Goal: Ask a question: Seek information or help from site administrators or community

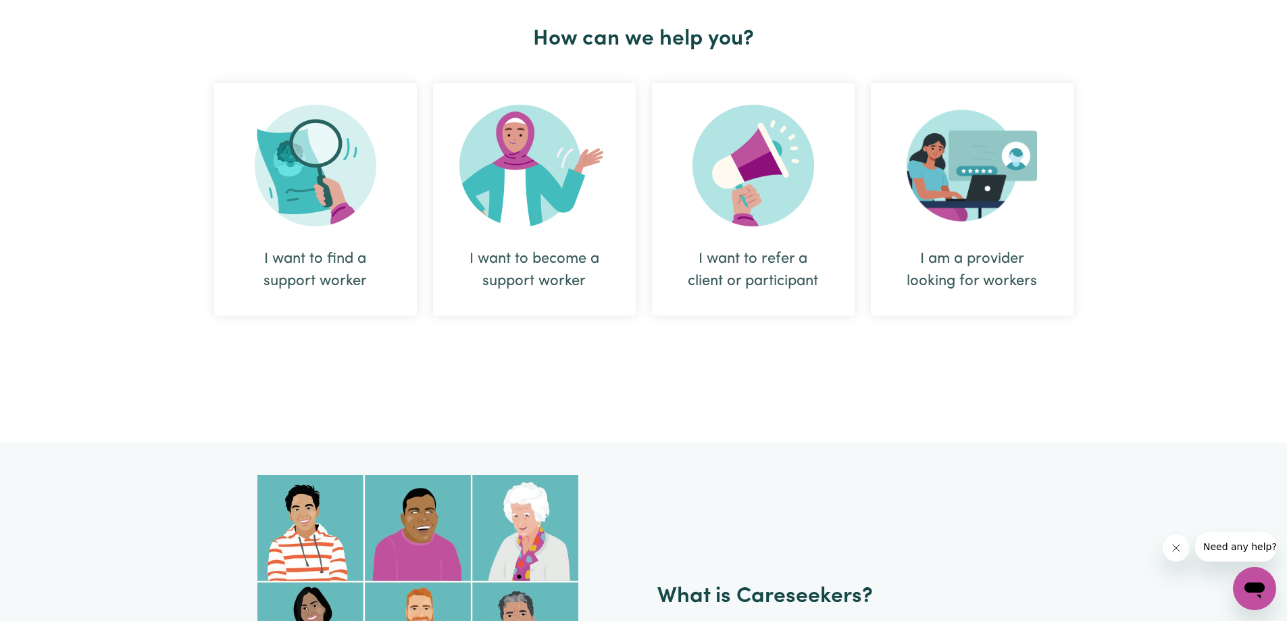
scroll to position [665, 0]
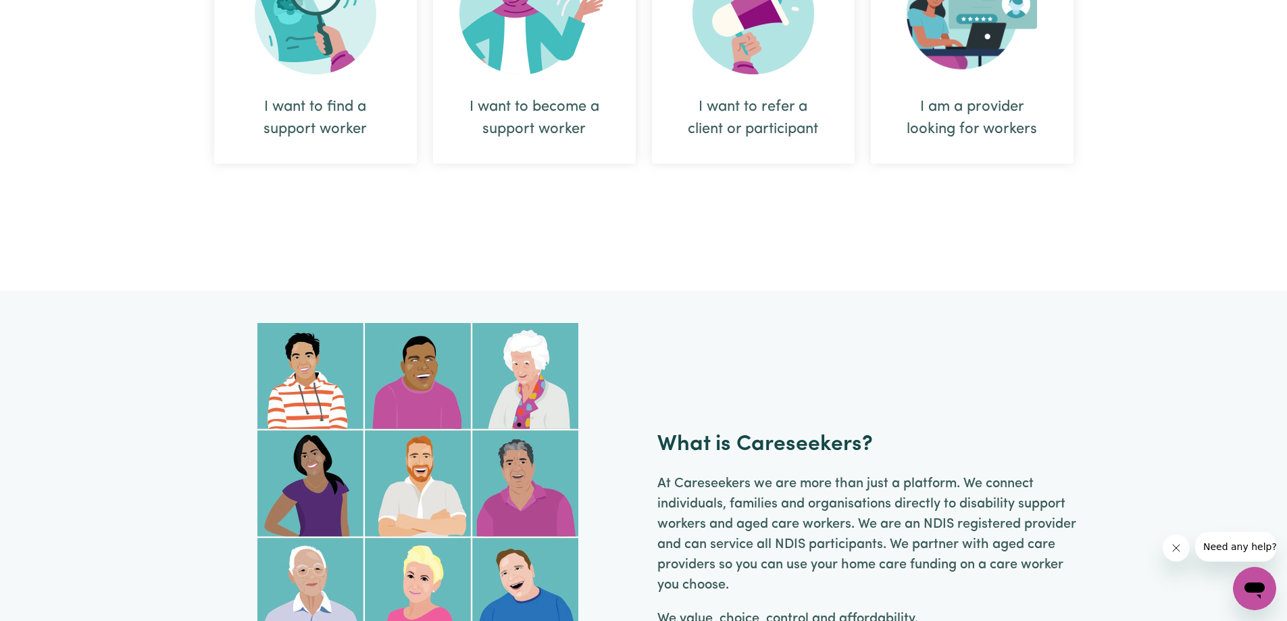
click at [1256, 586] on icon "Open messaging window" at bounding box center [1254, 590] width 20 height 16
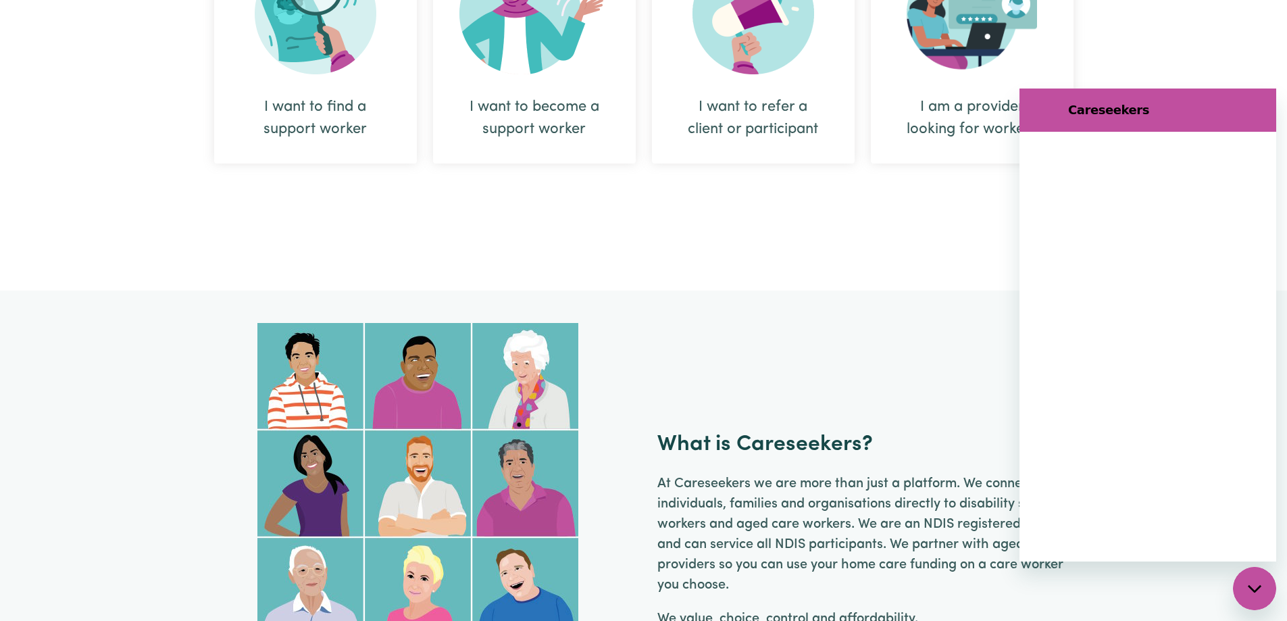
scroll to position [0, 0]
click at [1096, 519] on textarea at bounding box center [1164, 519] width 208 height 27
type textarea "x"
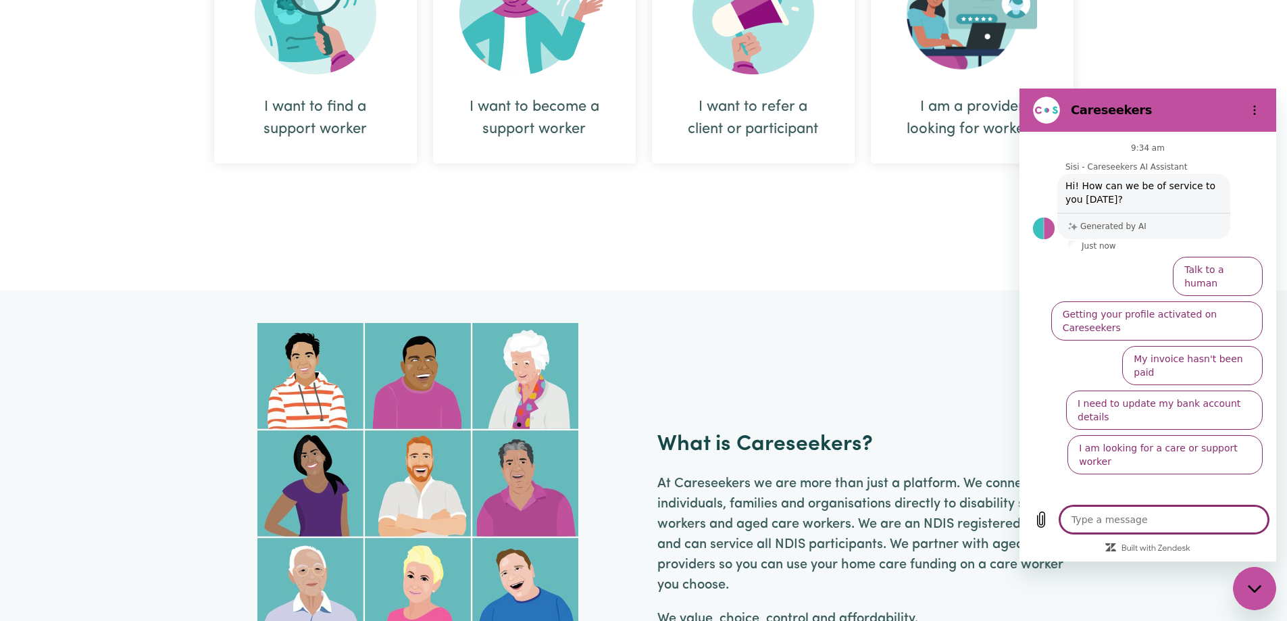
type textarea "i"
type textarea "x"
type textarea "i'm"
type textarea "x"
type textarea "i'm"
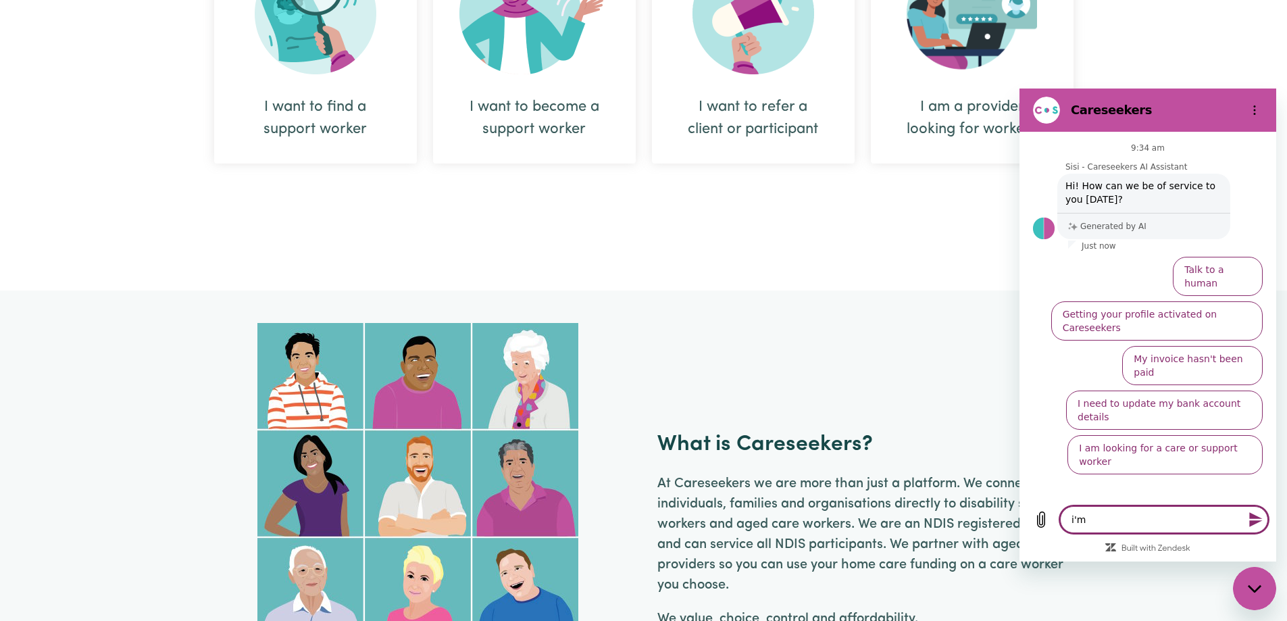
type textarea "x"
type textarea "i'm a"
type textarea "x"
type textarea "i'm an"
type textarea "x"
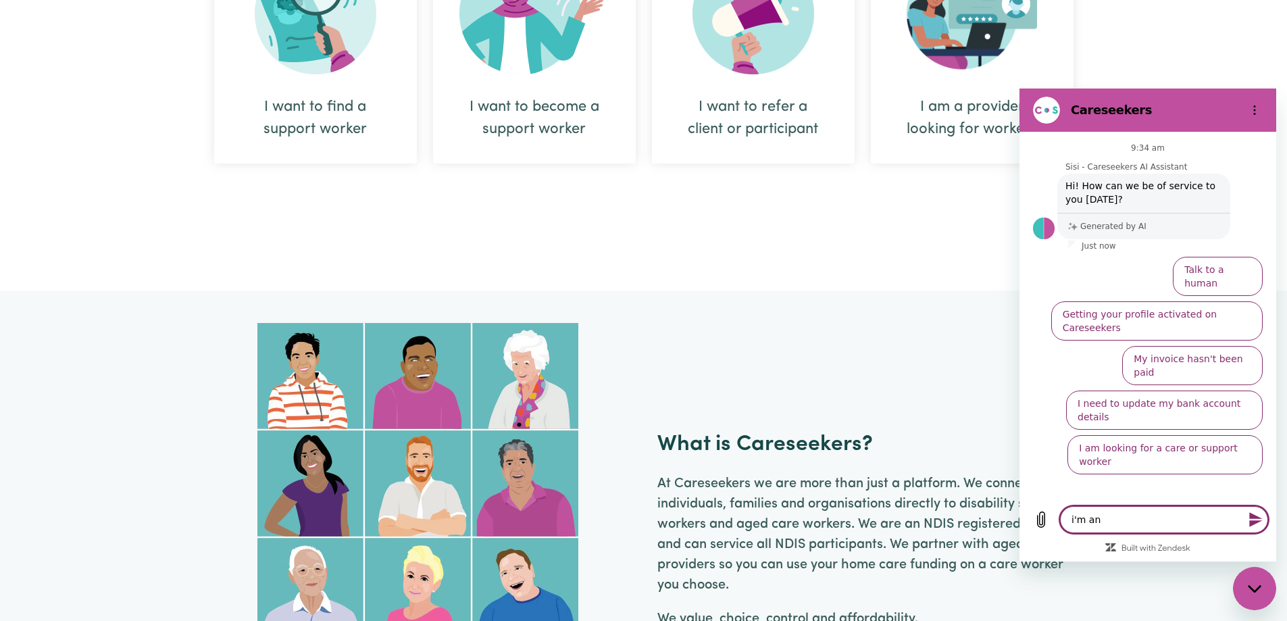
type textarea "i'm an"
type textarea "x"
type textarea "i'm an N"
type textarea "x"
type textarea "i'm an ND"
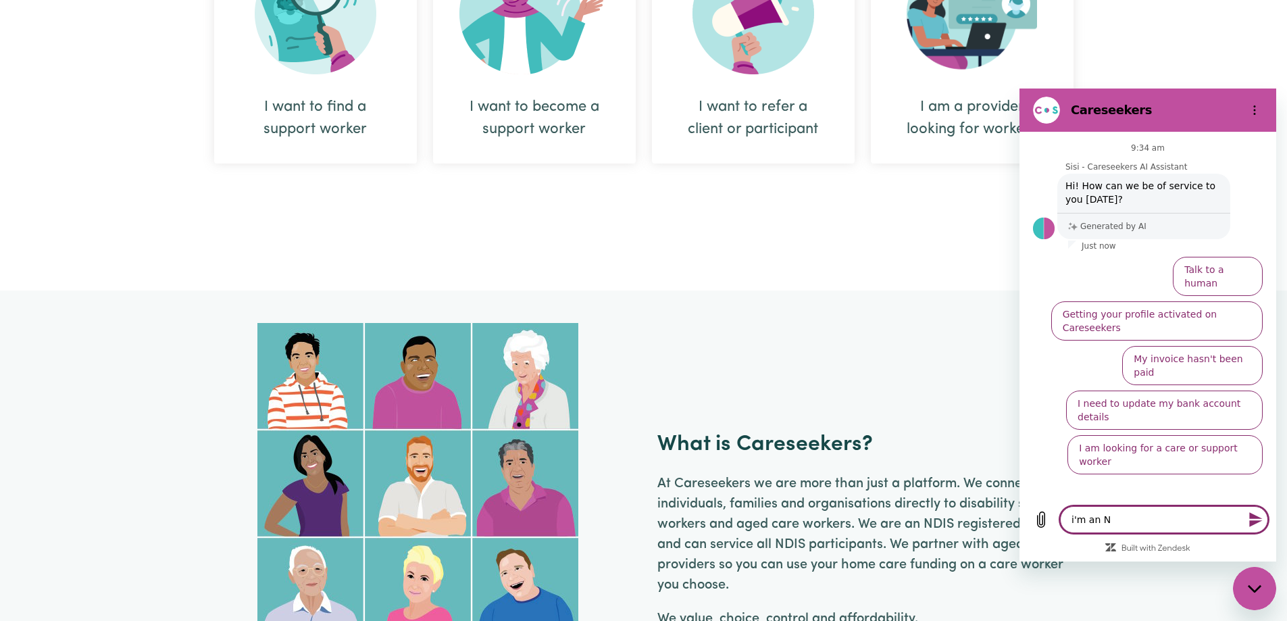
type textarea "x"
type textarea "i'm an NDI"
type textarea "x"
type textarea "i'm an NDIS"
type textarea "x"
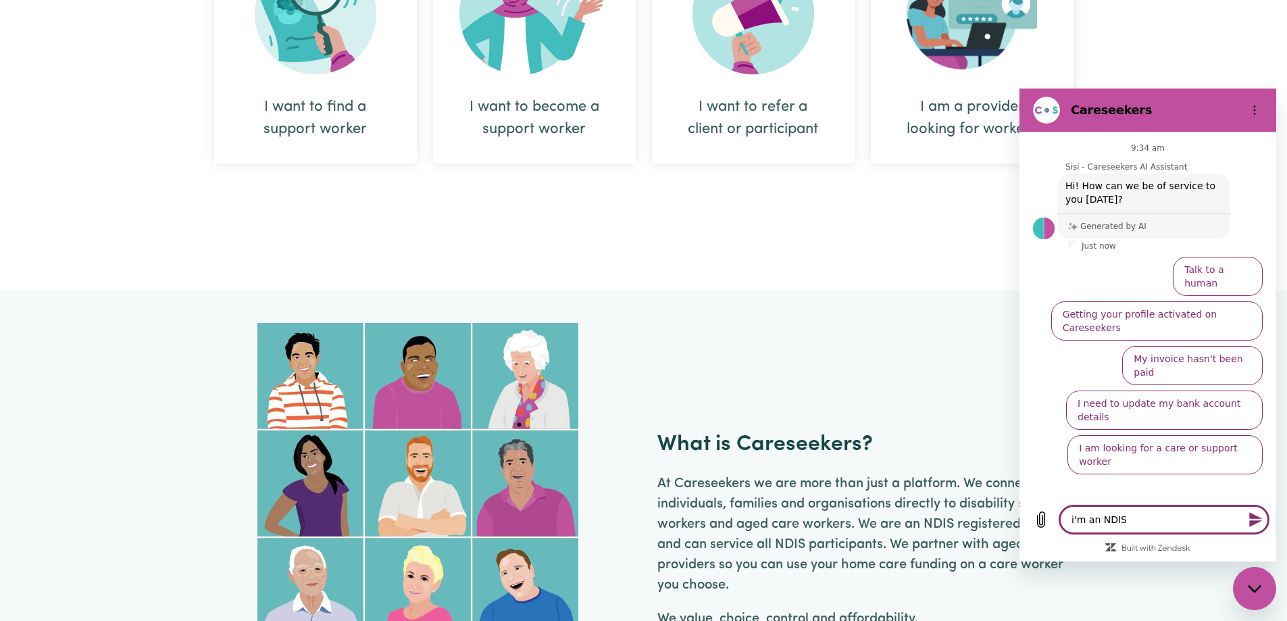
type textarea "i'm an NDIS"
type textarea "x"
type textarea "i'm an NDIS c"
type textarea "x"
type textarea "i'm an NDIS ca"
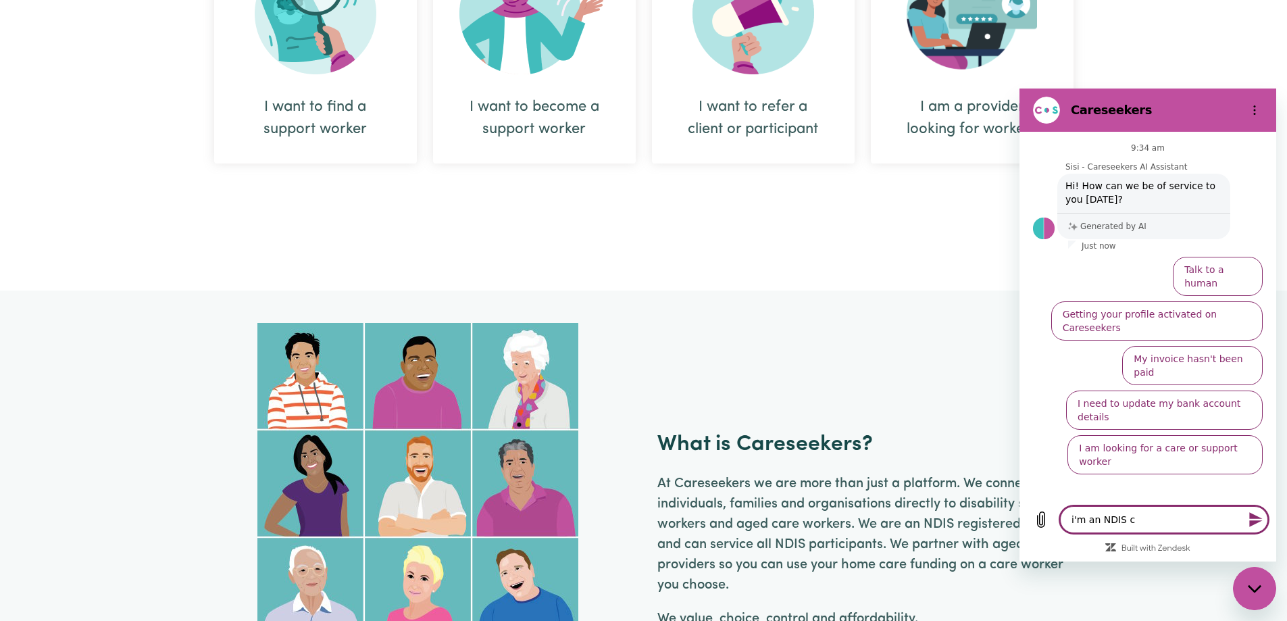
type textarea "x"
type textarea "i'm an NDIS car"
type textarea "x"
type textarea "i'm an NDIS care"
type textarea "x"
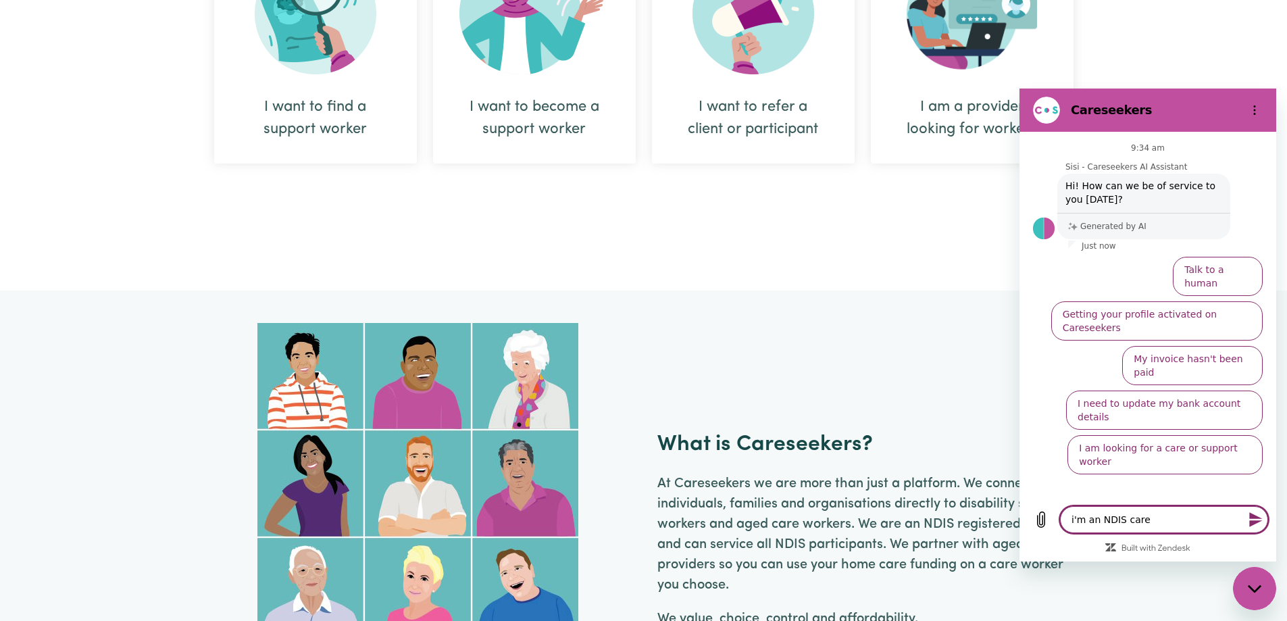
type textarea "i'm an NDIS care"
type textarea "x"
type textarea "i'm an NDIS care s"
type textarea "x"
type textarea "i'm an NDIS care su"
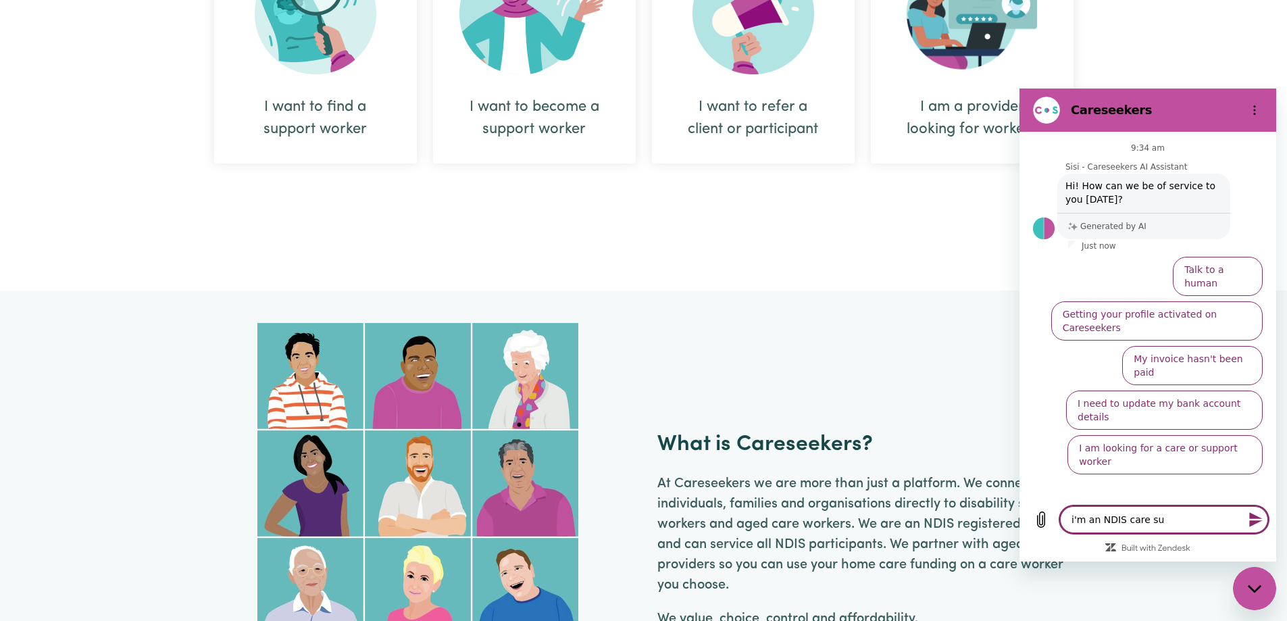
type textarea "x"
type textarea "i'm an NDIS care sup"
type textarea "x"
type textarea "i'm an NDIS care supp"
type textarea "x"
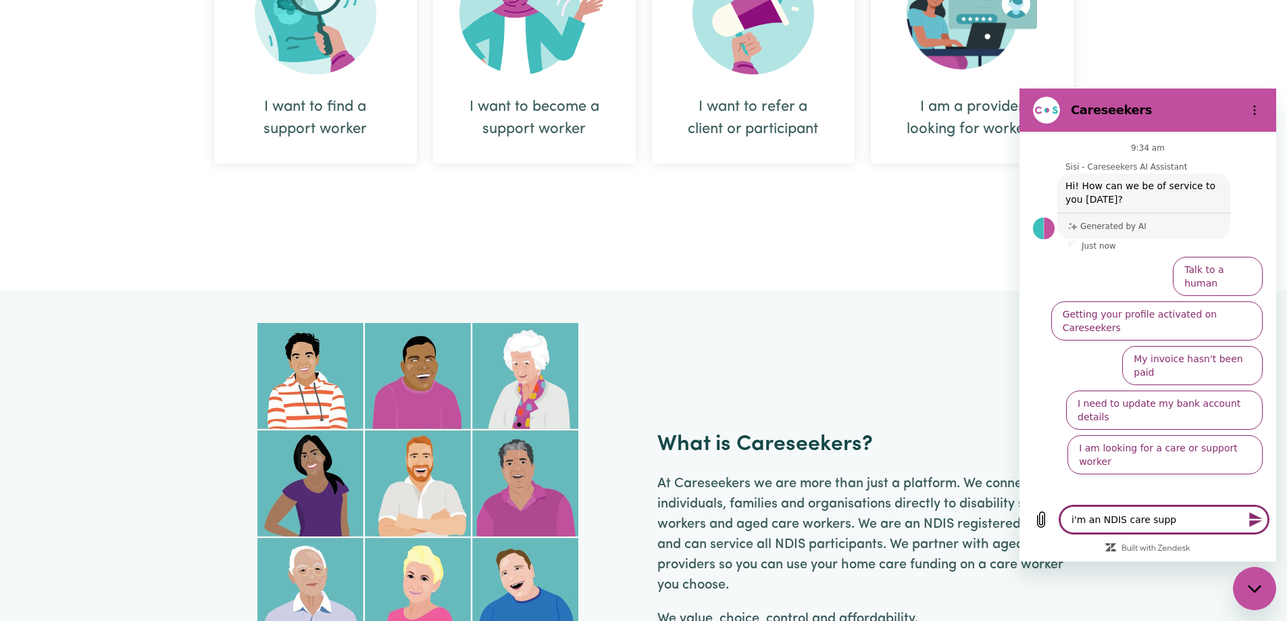
type textarea "i'm an NDIS care suppo"
type textarea "x"
type textarea "i'm an NDIS care suppor"
type textarea "x"
type textarea "i'm an NDIS care support"
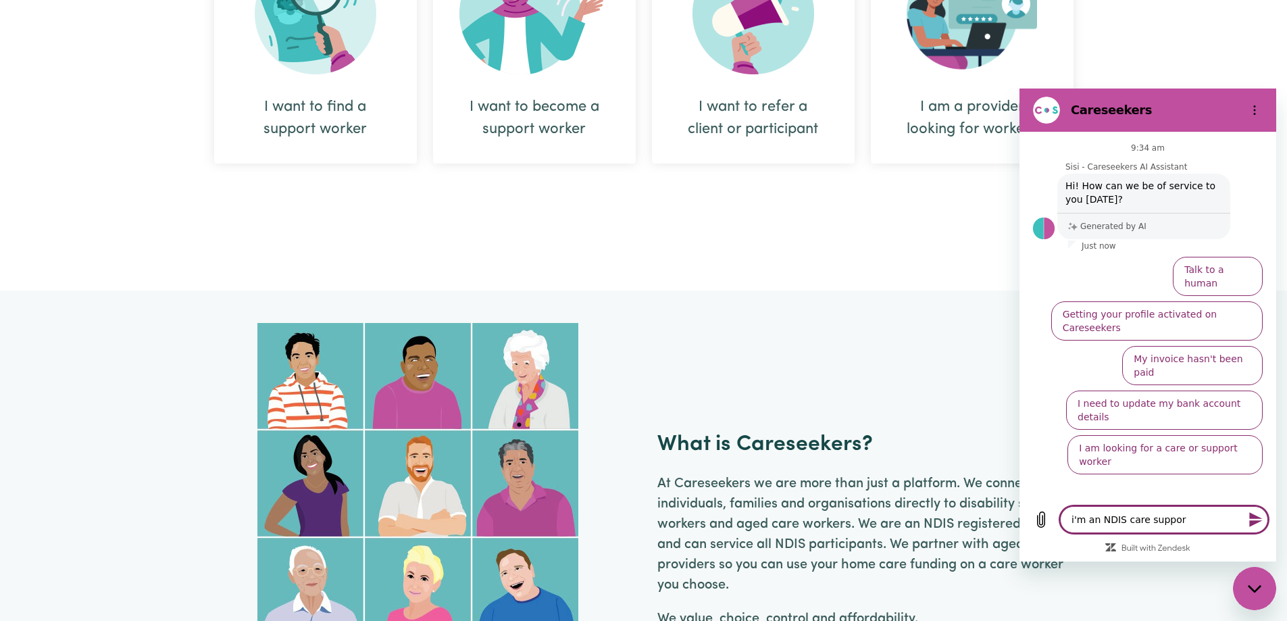
type textarea "x"
type textarea "i'm an NDIS care support"
type textarea "x"
type textarea "i'm an NDIS care support p"
type textarea "x"
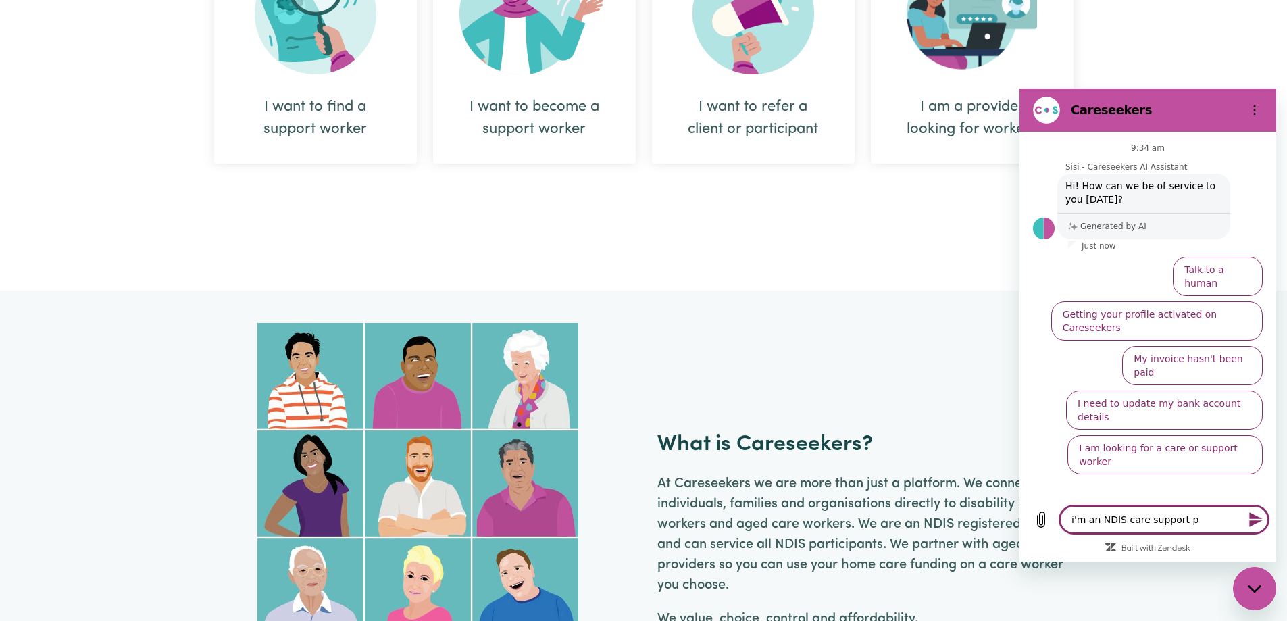
type textarea "i'm an NDIS care support pe"
type textarea "x"
type textarea "i'm an NDIS care support per"
type textarea "x"
type textarea "i'm an NDIS care support pers"
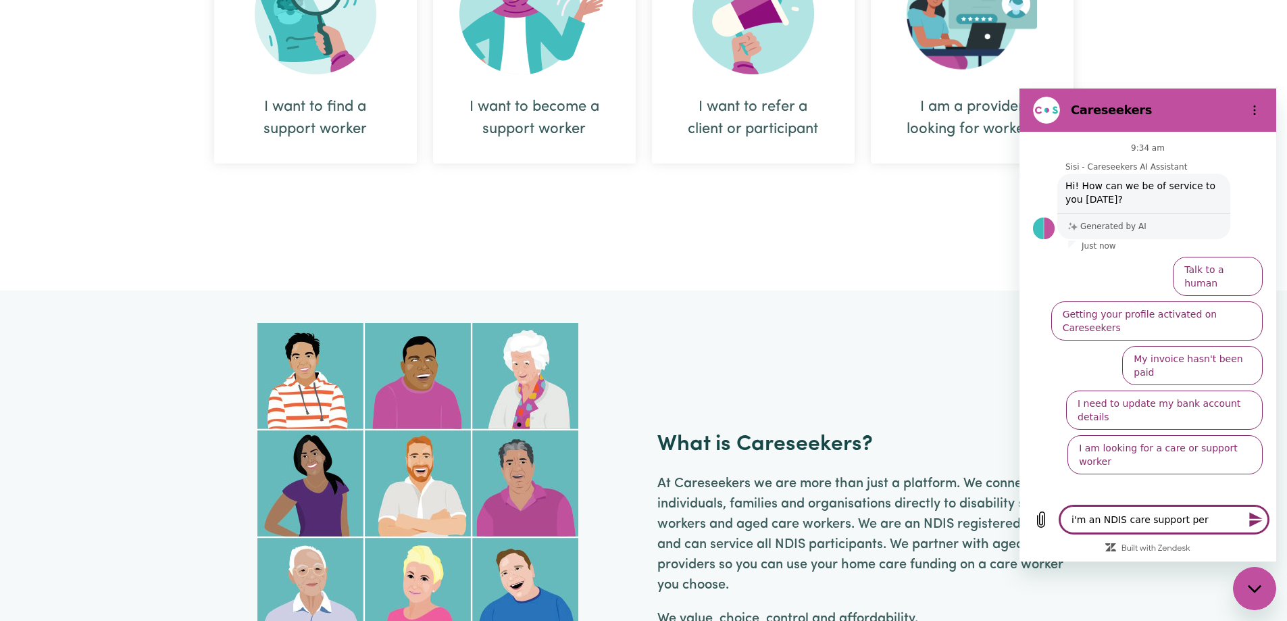
type textarea "x"
type textarea "i'm an NDIS care support perso"
type textarea "x"
type textarea "i'm an NDIS care support person"
type textarea "x"
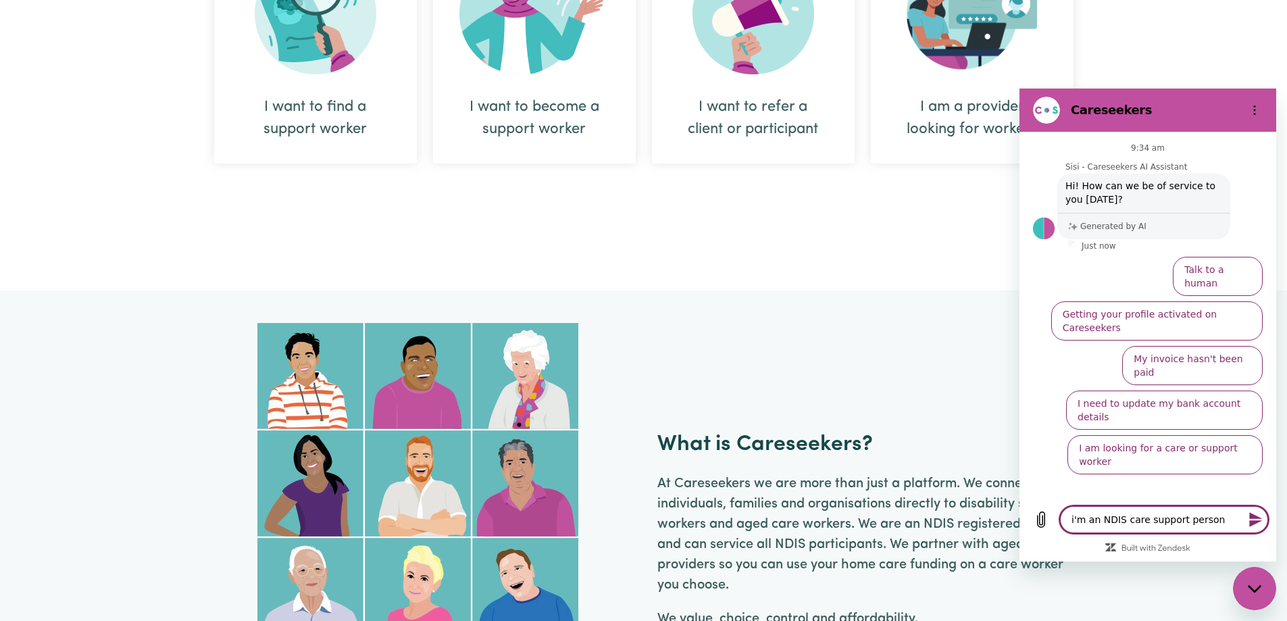
type textarea "i'm an NDIS care support person"
type textarea "x"
type textarea "i'm an NDIS care support person l"
type textarea "x"
type textarea "i'm an NDIS care support person lo"
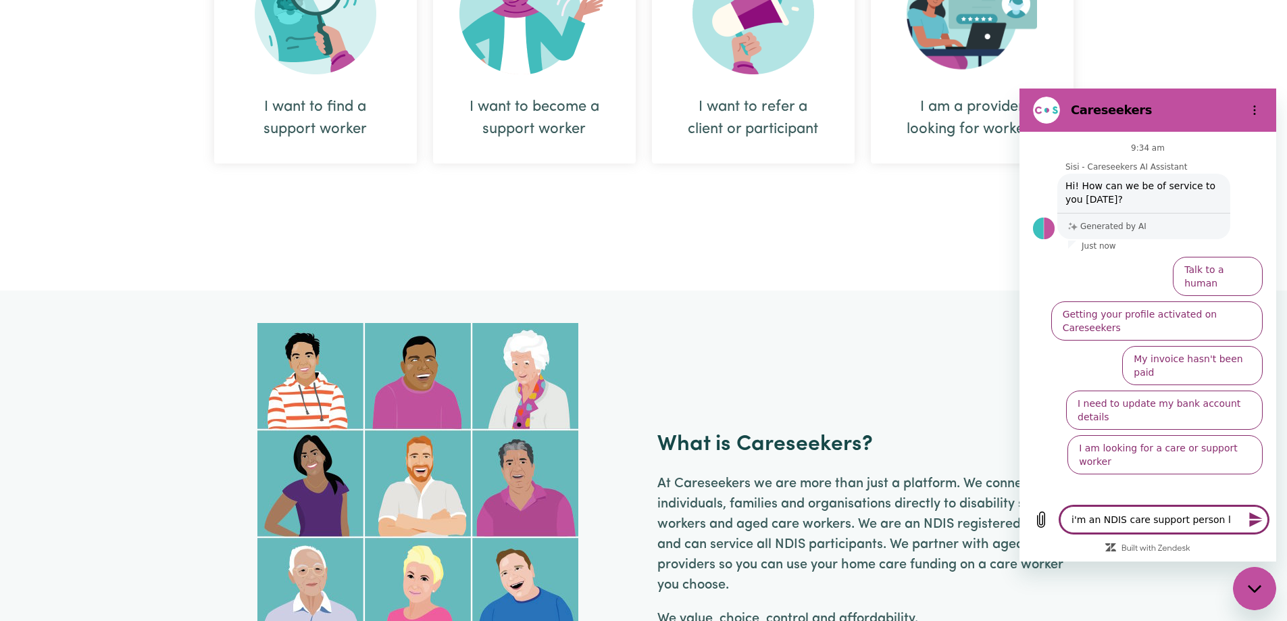
type textarea "x"
type textarea "i'm an NDIS care support person loo"
type textarea "x"
type textarea "i'm an NDIS care support person look"
type textarea "x"
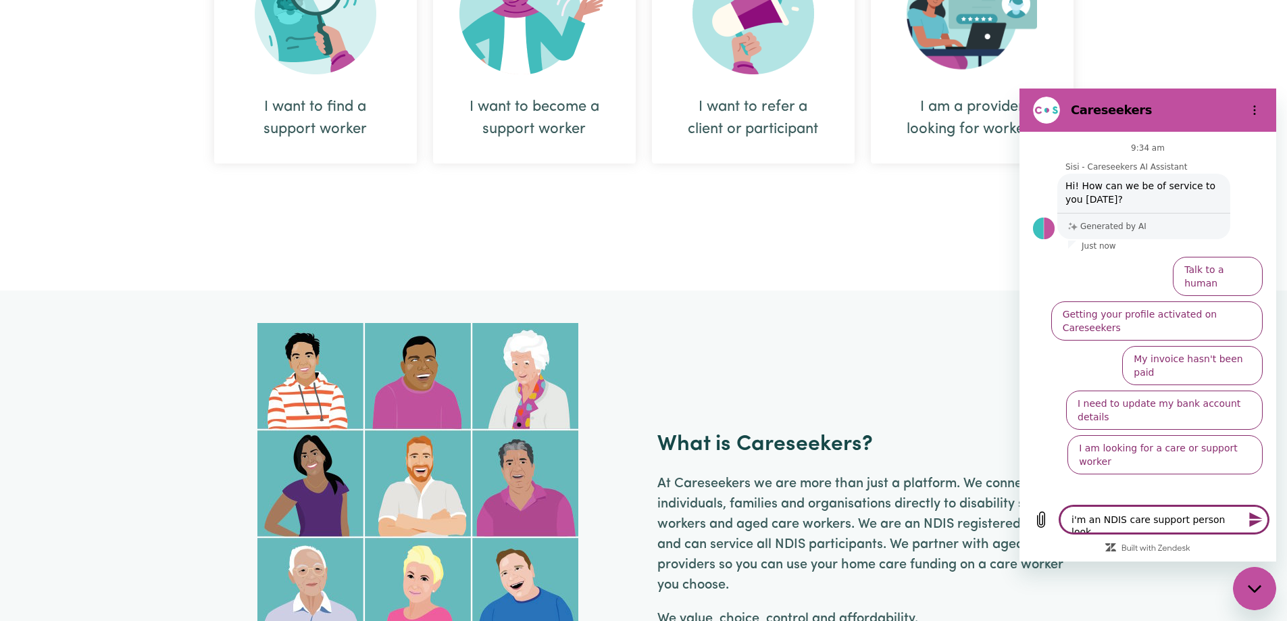
type textarea "i'm an NDIS care support person looki"
type textarea "x"
type textarea "i'm an NDIS care support person lookin"
type textarea "x"
type textarea "i'm an NDIS care support person looking"
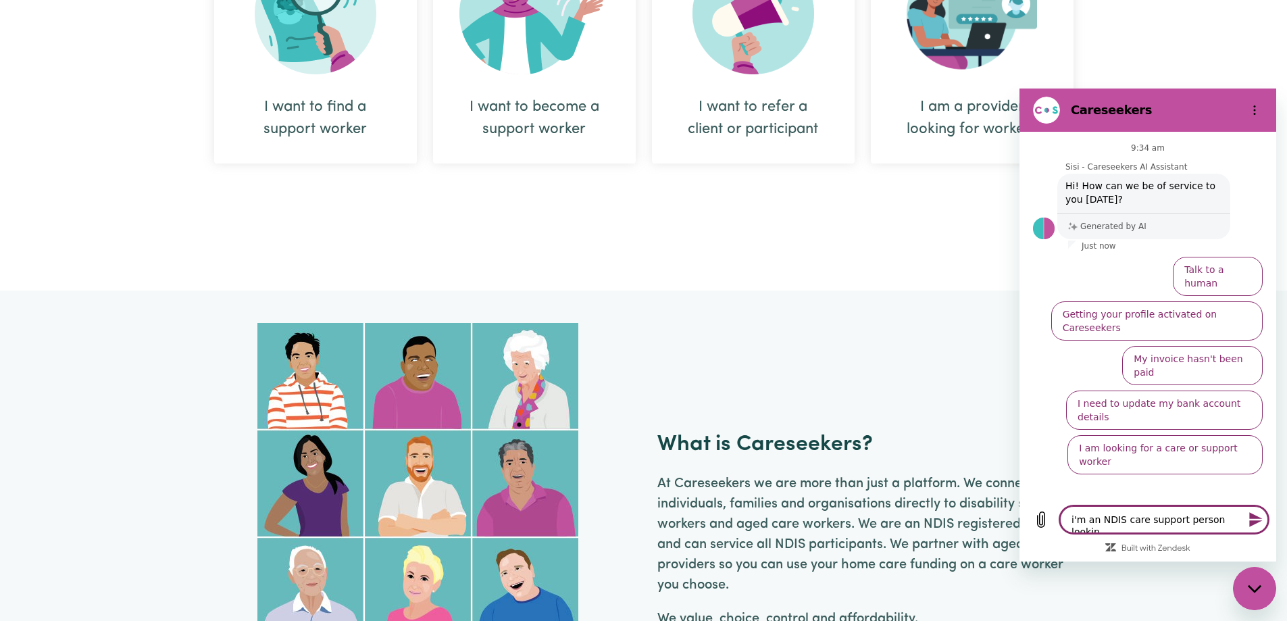
type textarea "x"
type textarea "i'm an NDIS care support person looking"
type textarea "x"
type textarea "i'm an NDIS care support person looking f"
type textarea "x"
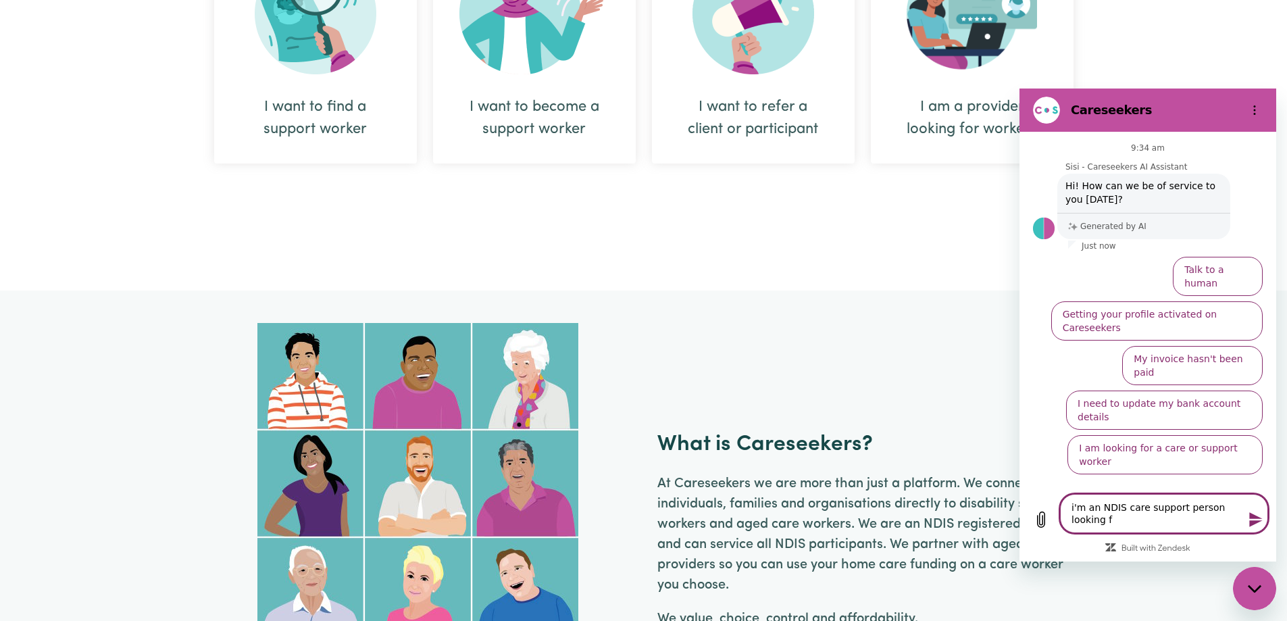
type textarea "i'm an NDIS care support person looking fo"
type textarea "x"
type textarea "i'm an NDIS care support person looking for"
type textarea "x"
type textarea "i'm an NDIS care support person looking for"
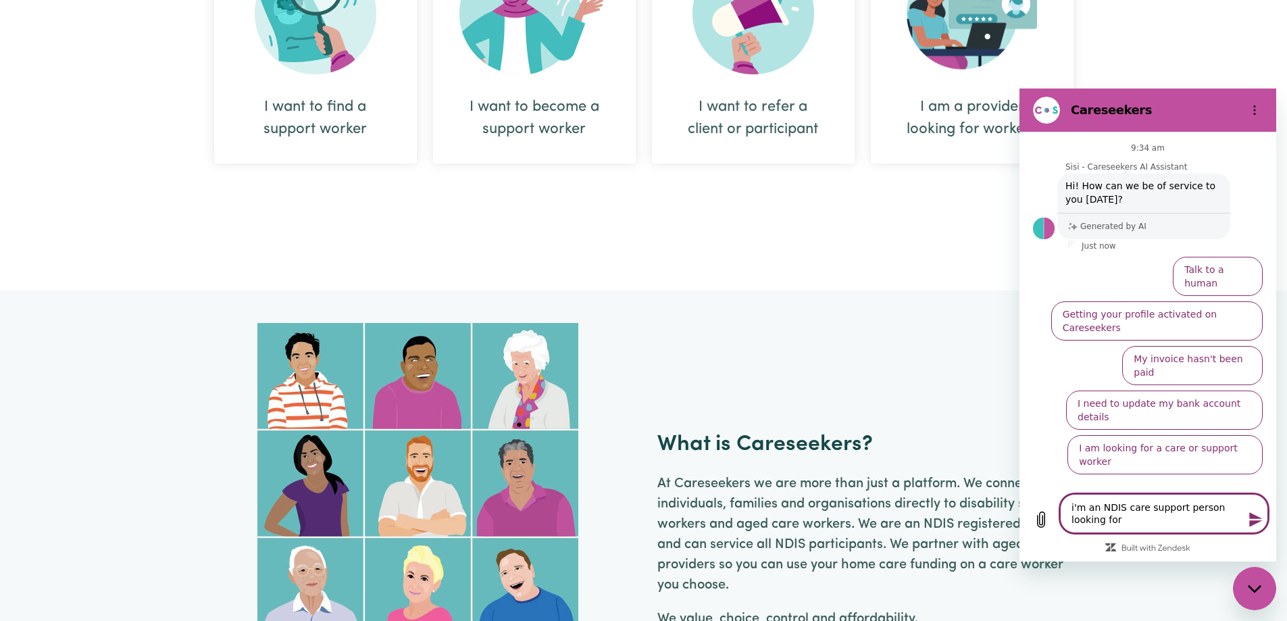
type textarea "x"
type textarea "i'm an NDIS care support person looking for w"
type textarea "x"
type textarea "i'm an NDIS care support person looking for wo"
type textarea "x"
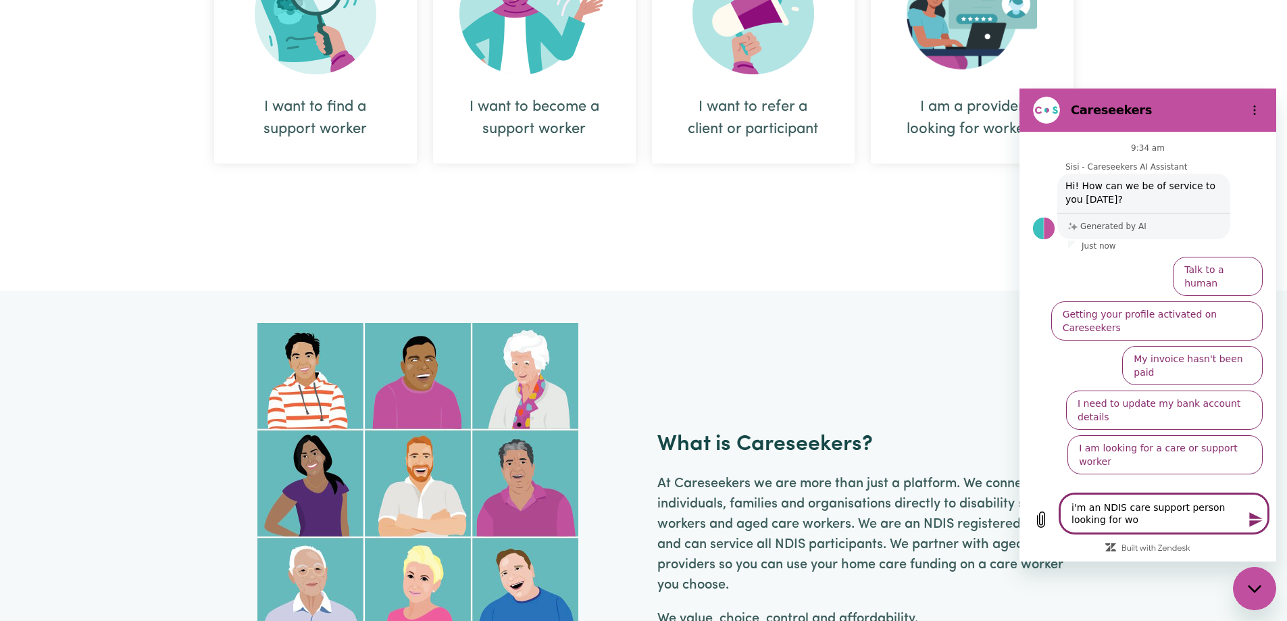
type textarea "i'm an NDIS care support person looking for wor"
type textarea "x"
type textarea "i'm an NDIS care support person looking for work"
type textarea "x"
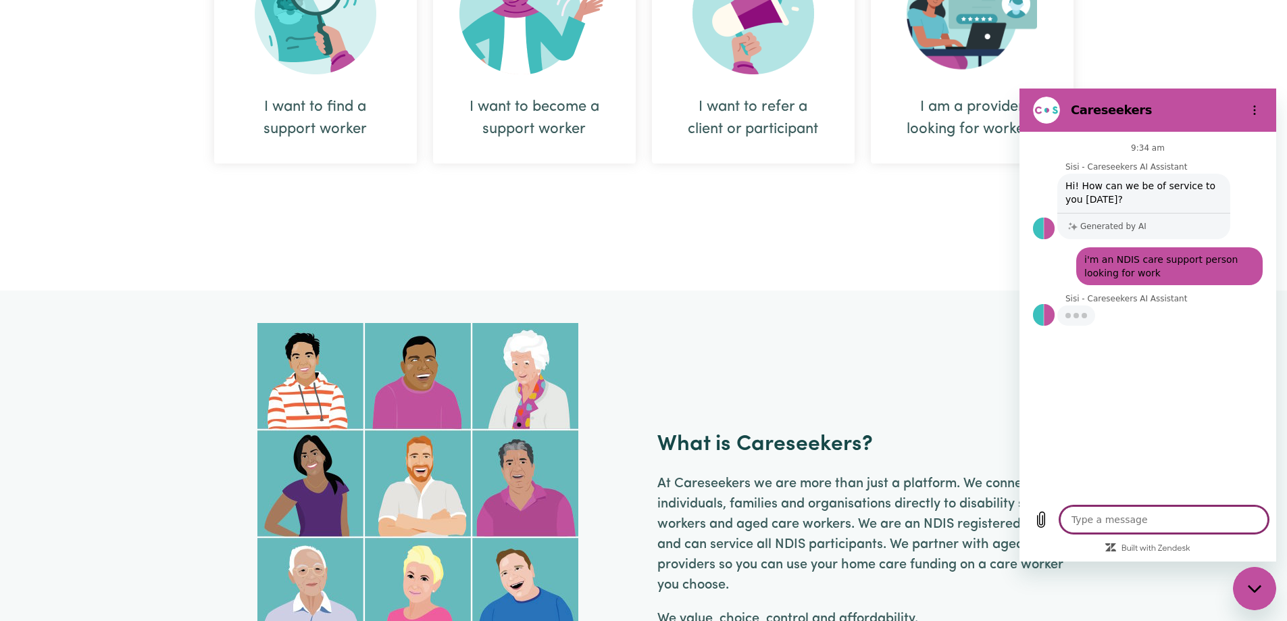
type textarea "x"
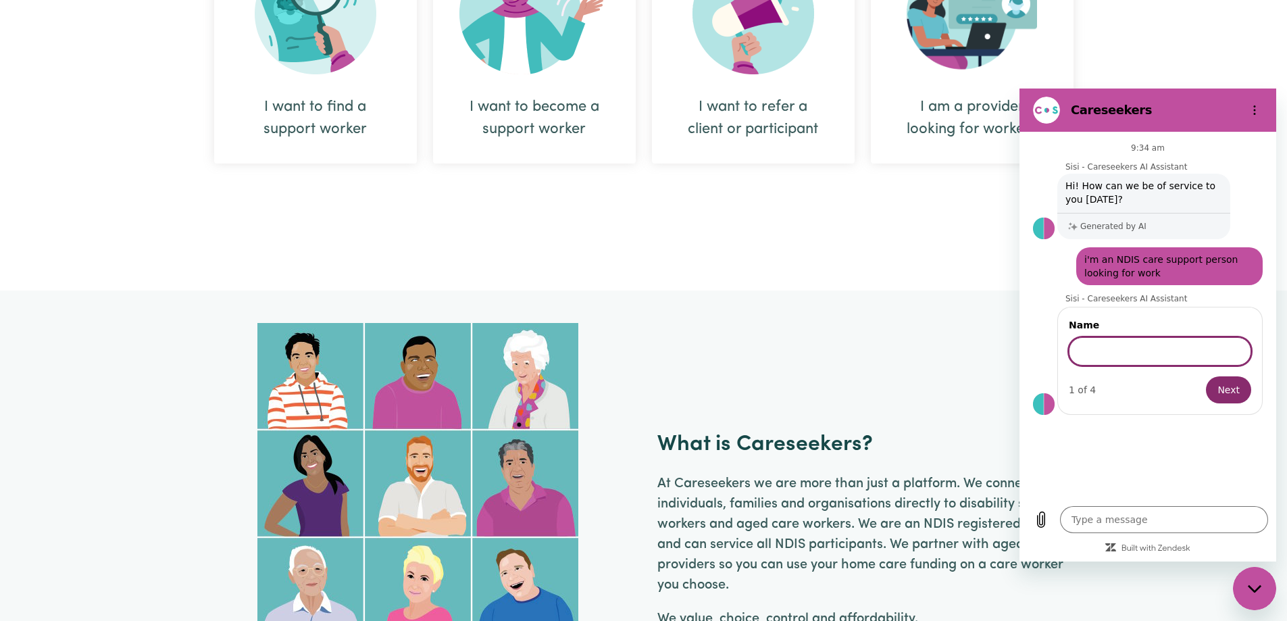
click at [1146, 346] on input "Name" at bounding box center [1160, 351] width 182 height 28
type input "[PERSON_NAME]"
click at [1221, 395] on span "Next" at bounding box center [1228, 390] width 22 height 16
type textarea "x"
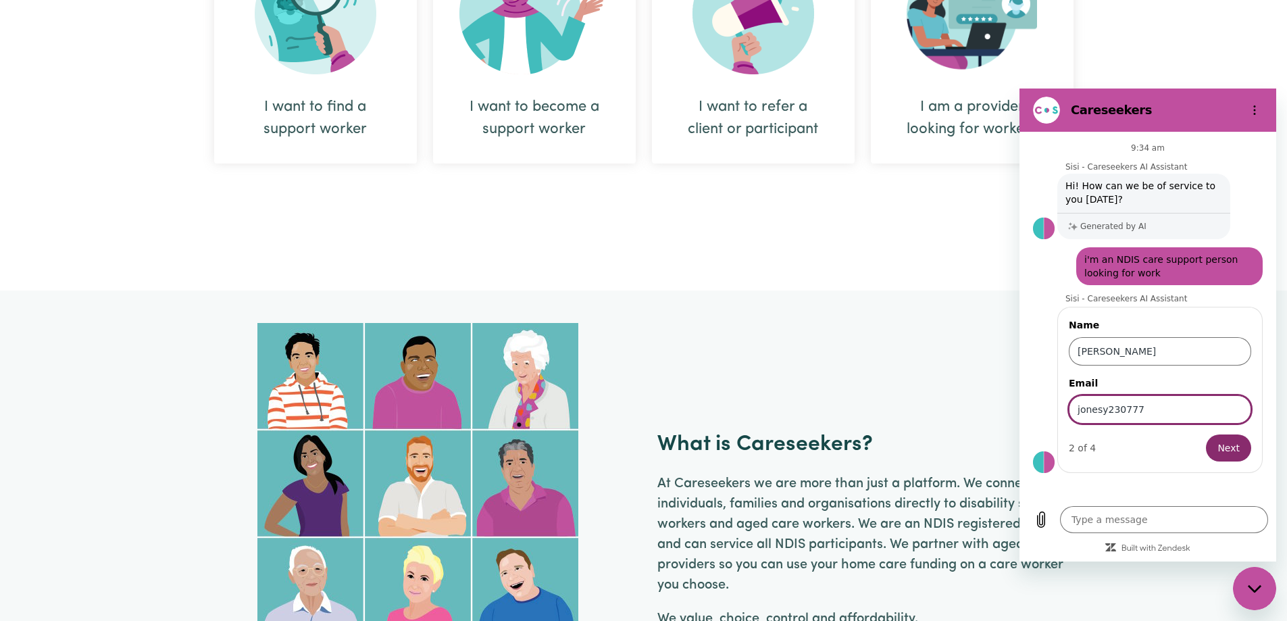
type input "[EMAIL_ADDRESS][DOMAIN_NAME]"
click at [1234, 447] on span "Next" at bounding box center [1228, 448] width 22 height 16
type textarea "x"
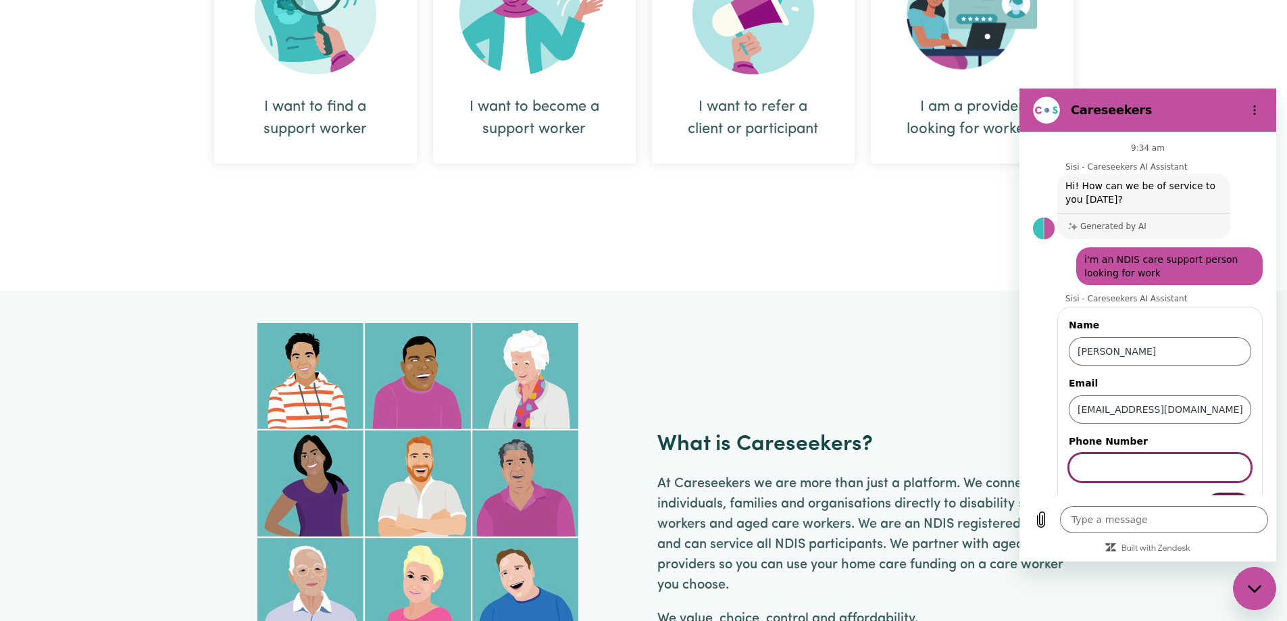
scroll to position [36, 0]
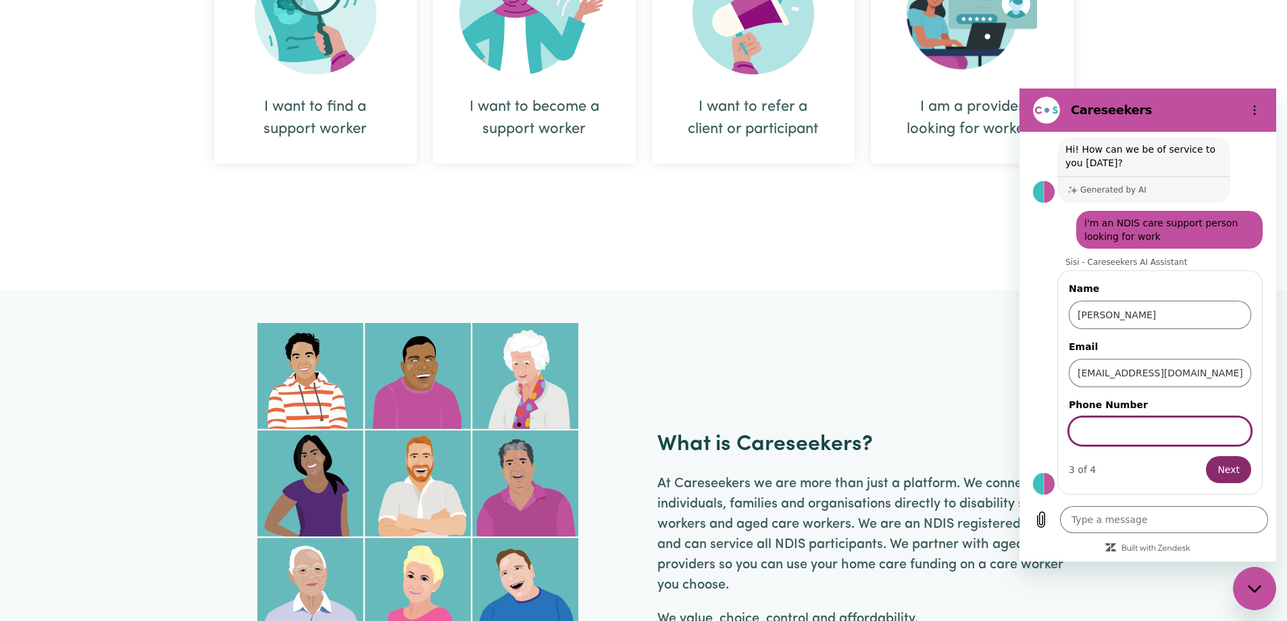
click at [1090, 434] on input "Phone Number" at bounding box center [1160, 431] width 182 height 28
type input "0425292605"
click at [1220, 476] on span "Next" at bounding box center [1228, 469] width 22 height 16
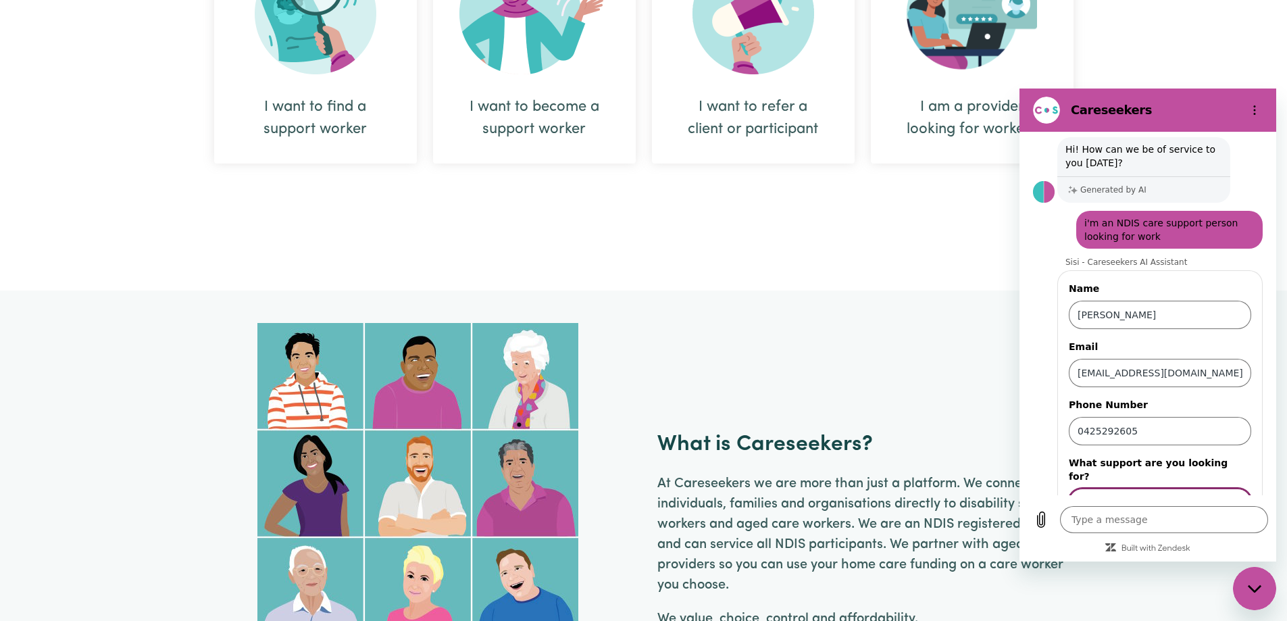
scroll to position [95, 0]
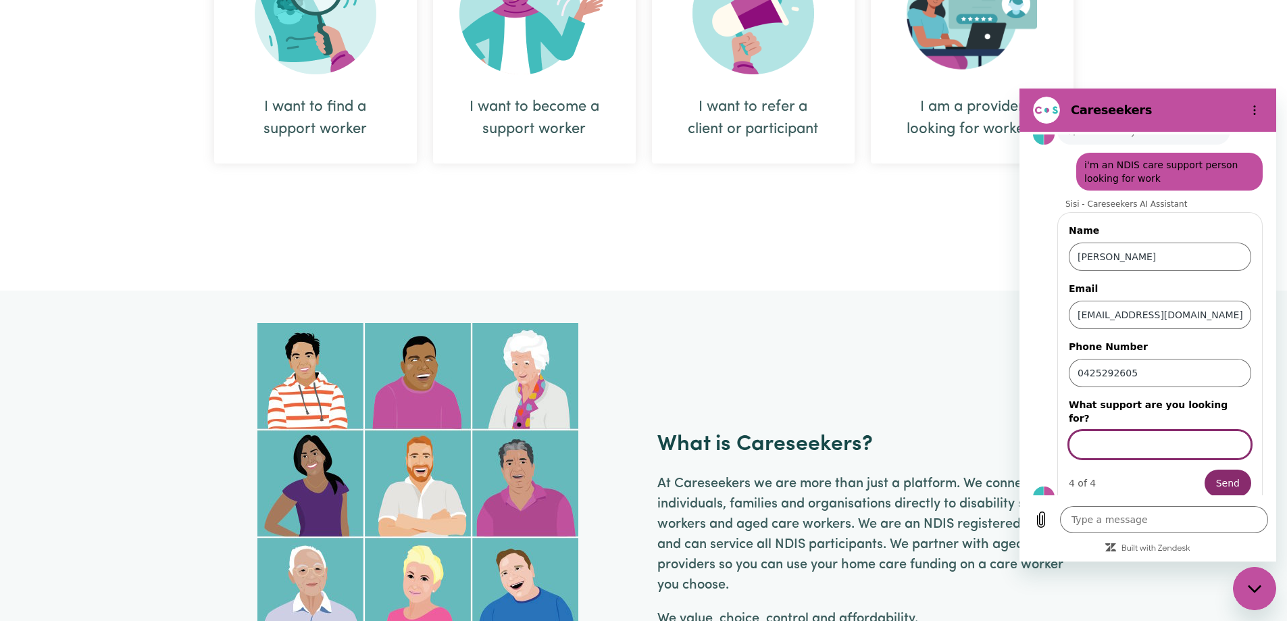
click at [1152, 430] on input "What support are you looking for?" at bounding box center [1160, 444] width 182 height 28
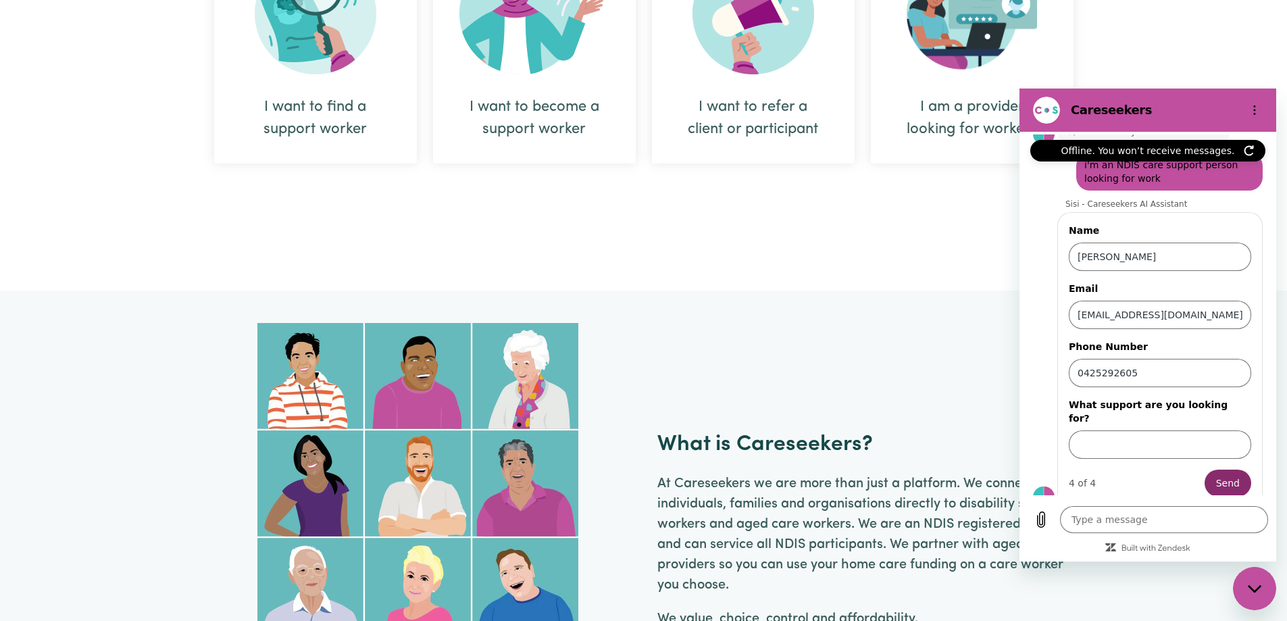
type textarea "x"
